Goal: Task Accomplishment & Management: Manage account settings

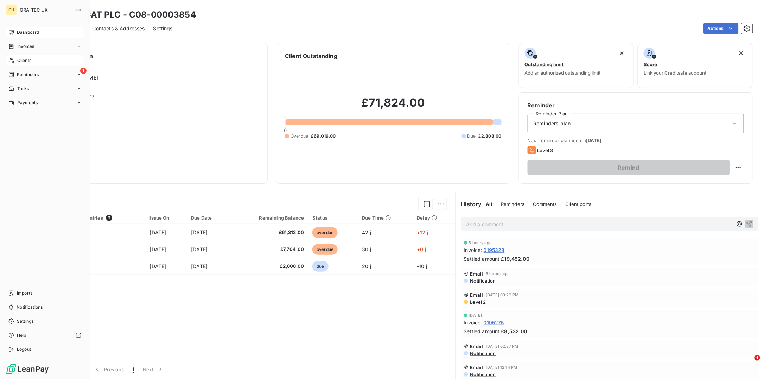
click at [29, 32] on span "Dashboard" at bounding box center [28, 32] width 22 height 6
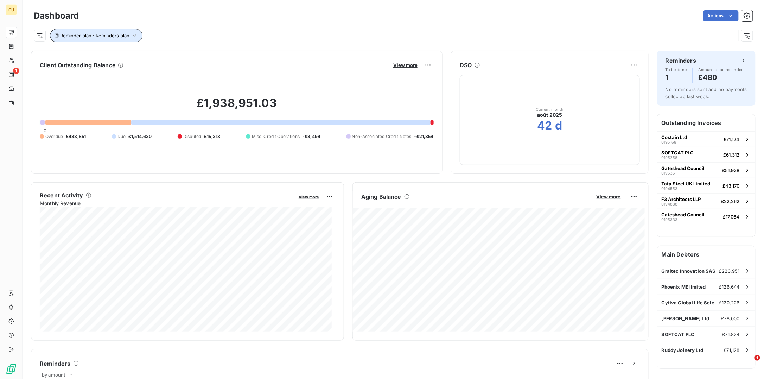
click at [135, 33] on icon "button" at bounding box center [134, 35] width 7 height 7
click at [133, 34] on icon "button" at bounding box center [134, 35] width 7 height 7
click at [128, 34] on span "Reminder plan : Reminders plan" at bounding box center [94, 36] width 69 height 6
click at [210, 54] on icon at bounding box center [211, 54] width 4 height 2
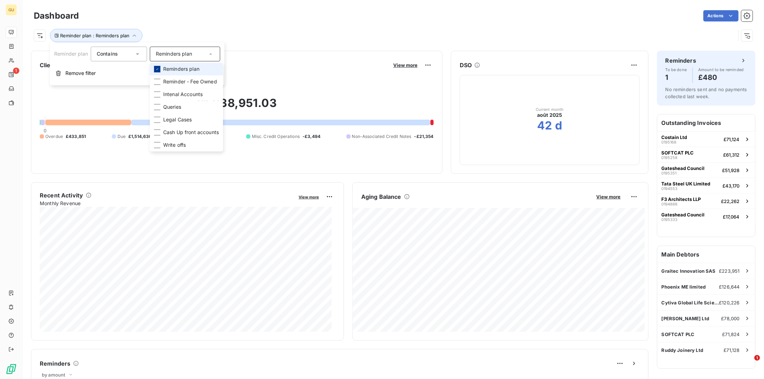
click at [158, 67] on icon at bounding box center [157, 69] width 4 height 4
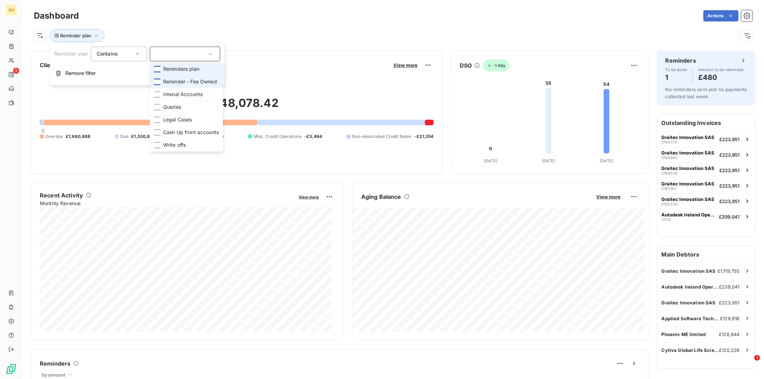
click at [158, 80] on div at bounding box center [157, 81] width 6 height 6
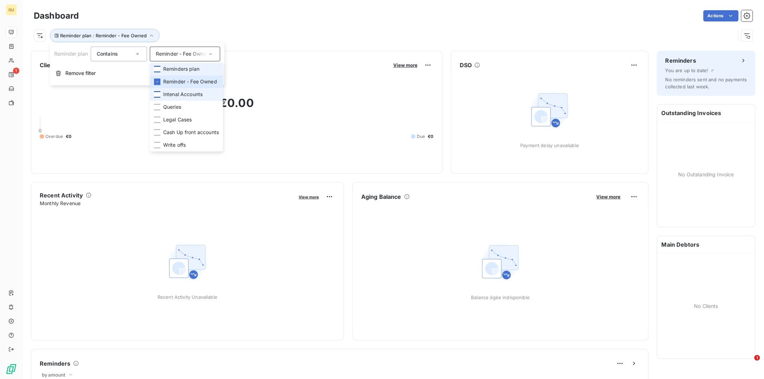
click at [160, 93] on div at bounding box center [157, 94] width 6 height 6
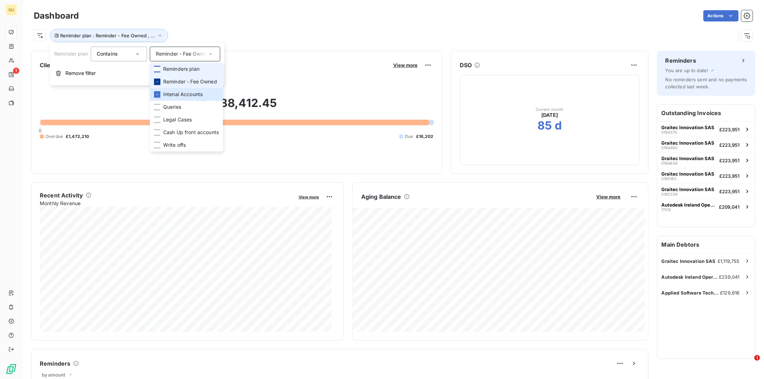
click at [159, 79] on icon at bounding box center [157, 81] width 4 height 4
click at [158, 105] on div at bounding box center [157, 107] width 6 height 6
click at [158, 94] on icon at bounding box center [157, 94] width 4 height 4
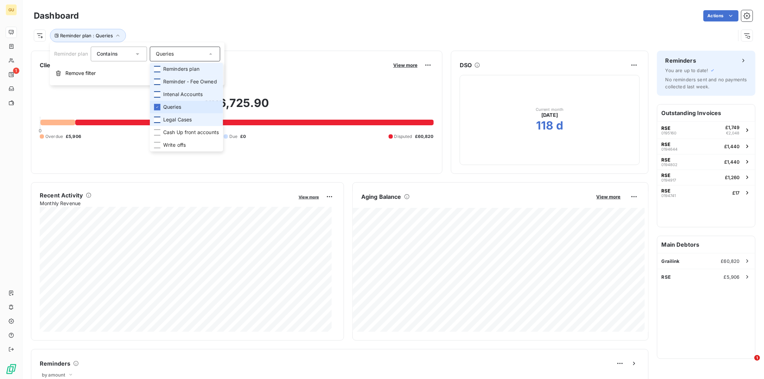
click at [157, 120] on div at bounding box center [157, 119] width 6 height 6
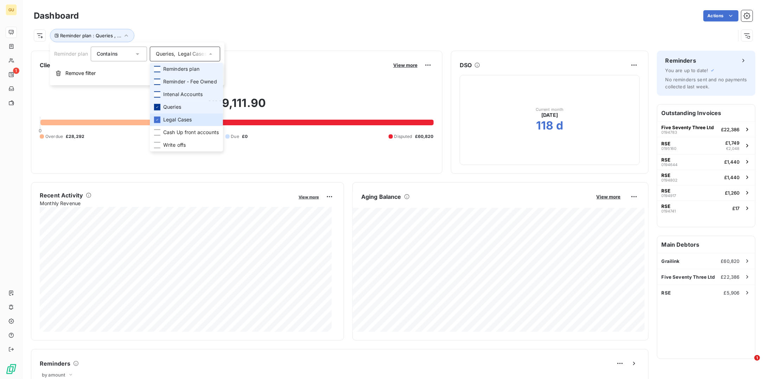
click at [158, 108] on icon at bounding box center [157, 107] width 4 height 4
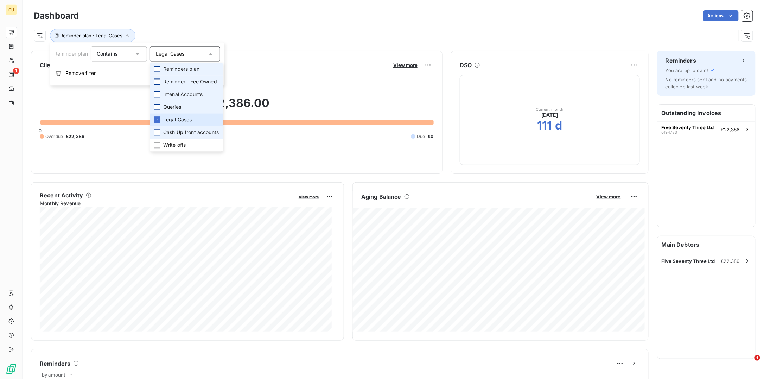
click at [160, 132] on div at bounding box center [157, 132] width 6 height 6
click at [157, 119] on icon at bounding box center [157, 119] width 4 height 4
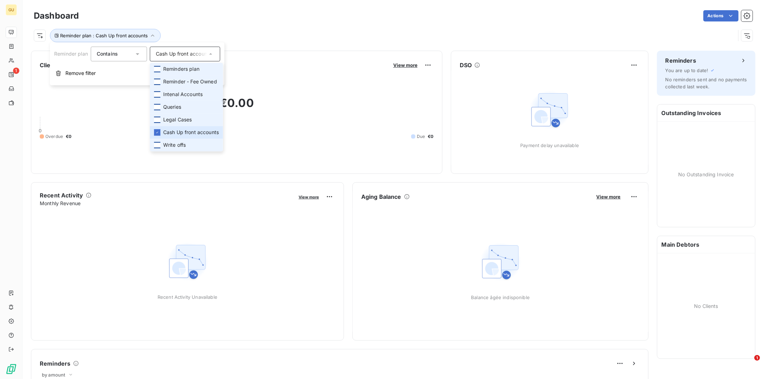
click at [158, 143] on div at bounding box center [157, 145] width 6 height 6
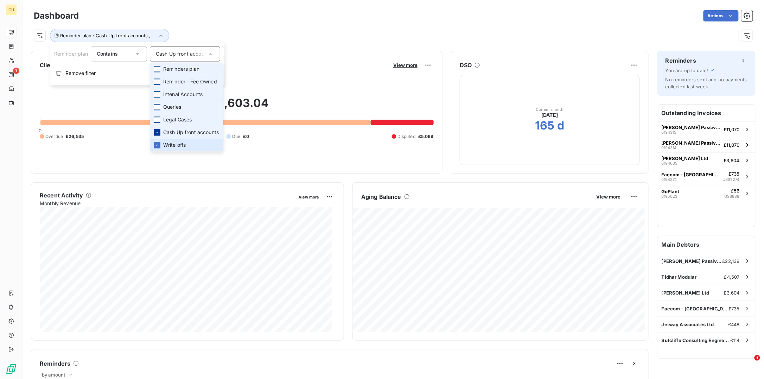
click at [160, 132] on div at bounding box center [157, 132] width 6 height 6
